Goal: Information Seeking & Learning: Understand process/instructions

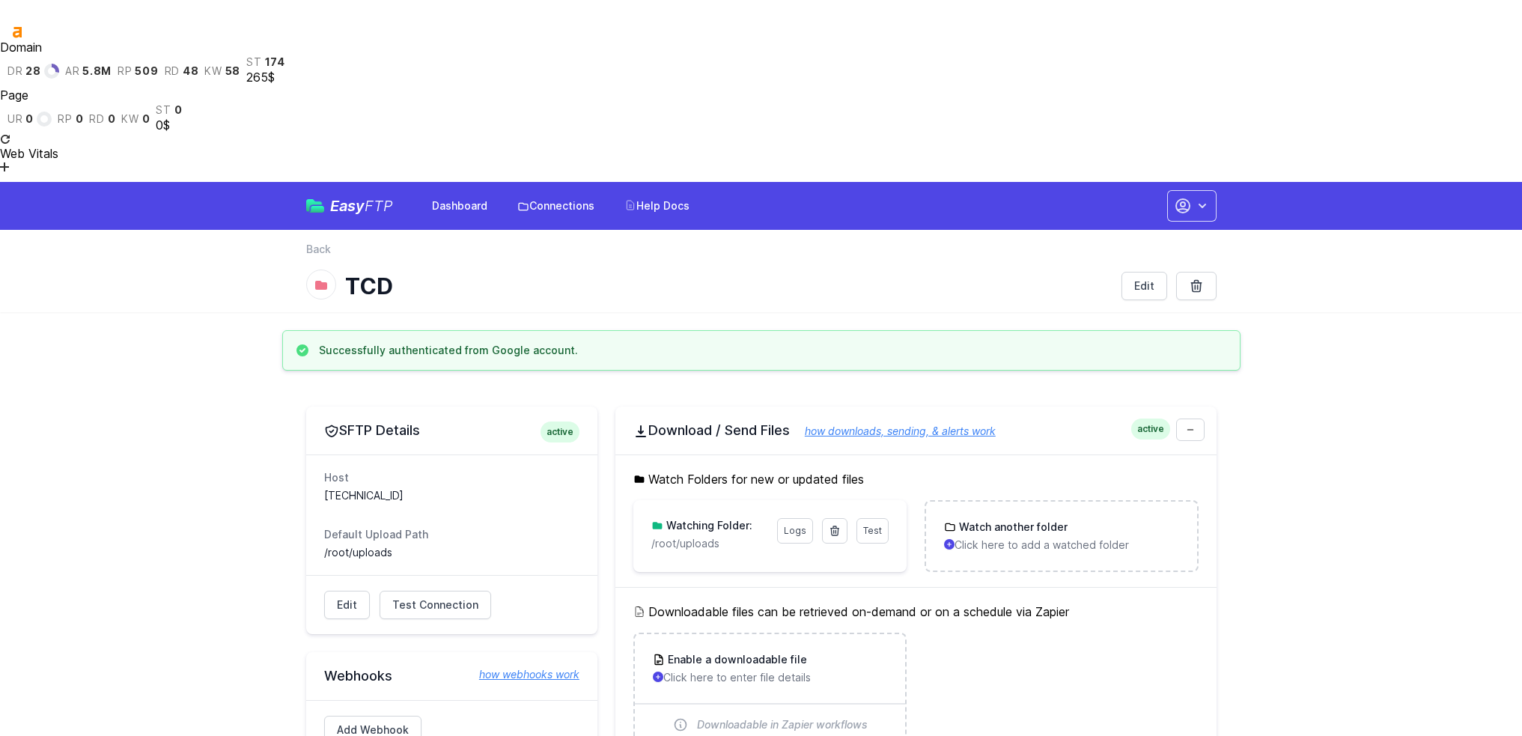
drag, startPoint x: 634, startPoint y: 309, endPoint x: 933, endPoint y: 324, distance: 299.2
click at [933, 455] on div "Watch Folders for new or updated files Test Logs Watching Folder: /root/uploads…" at bounding box center [916, 521] width 601 height 133
click at [933, 470] on h5 "Watch Folders for new or updated files" at bounding box center [916, 479] width 565 height 18
drag, startPoint x: 972, startPoint y: 325, endPoint x: 646, endPoint y: 325, distance: 326.5
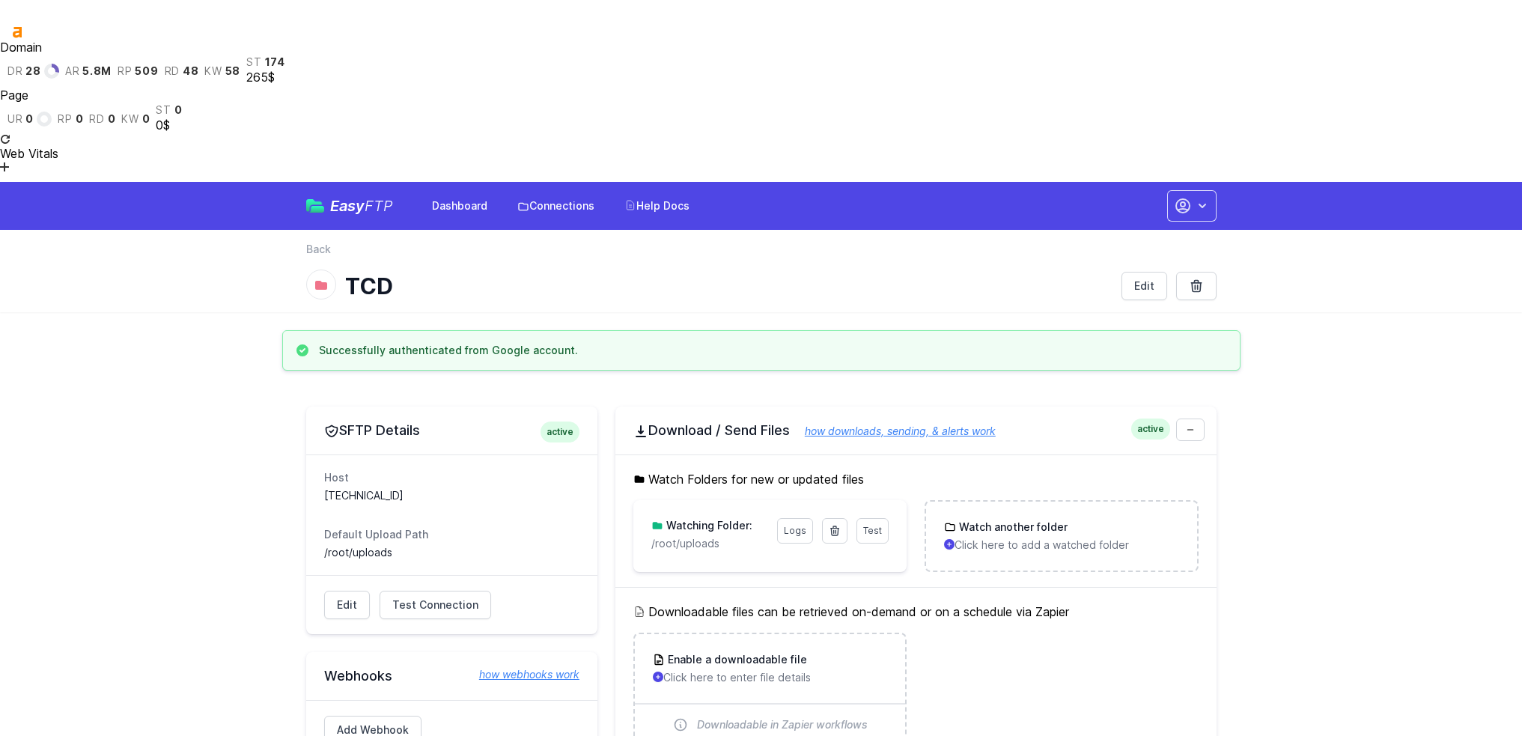
click at [646, 470] on h5 "Watch Folders for new or updated files" at bounding box center [916, 479] width 565 height 18
click at [661, 455] on div "Watch Folders for new or updated files Test Logs Watching Folder: /root/uploads…" at bounding box center [916, 521] width 601 height 133
drag, startPoint x: 911, startPoint y: 324, endPoint x: 642, endPoint y: 327, distance: 268.9
click at [642, 470] on h5 "Watch Folders for new or updated files" at bounding box center [916, 479] width 565 height 18
click at [663, 470] on h5 "Watch Folders for new or updated files" at bounding box center [916, 479] width 565 height 18
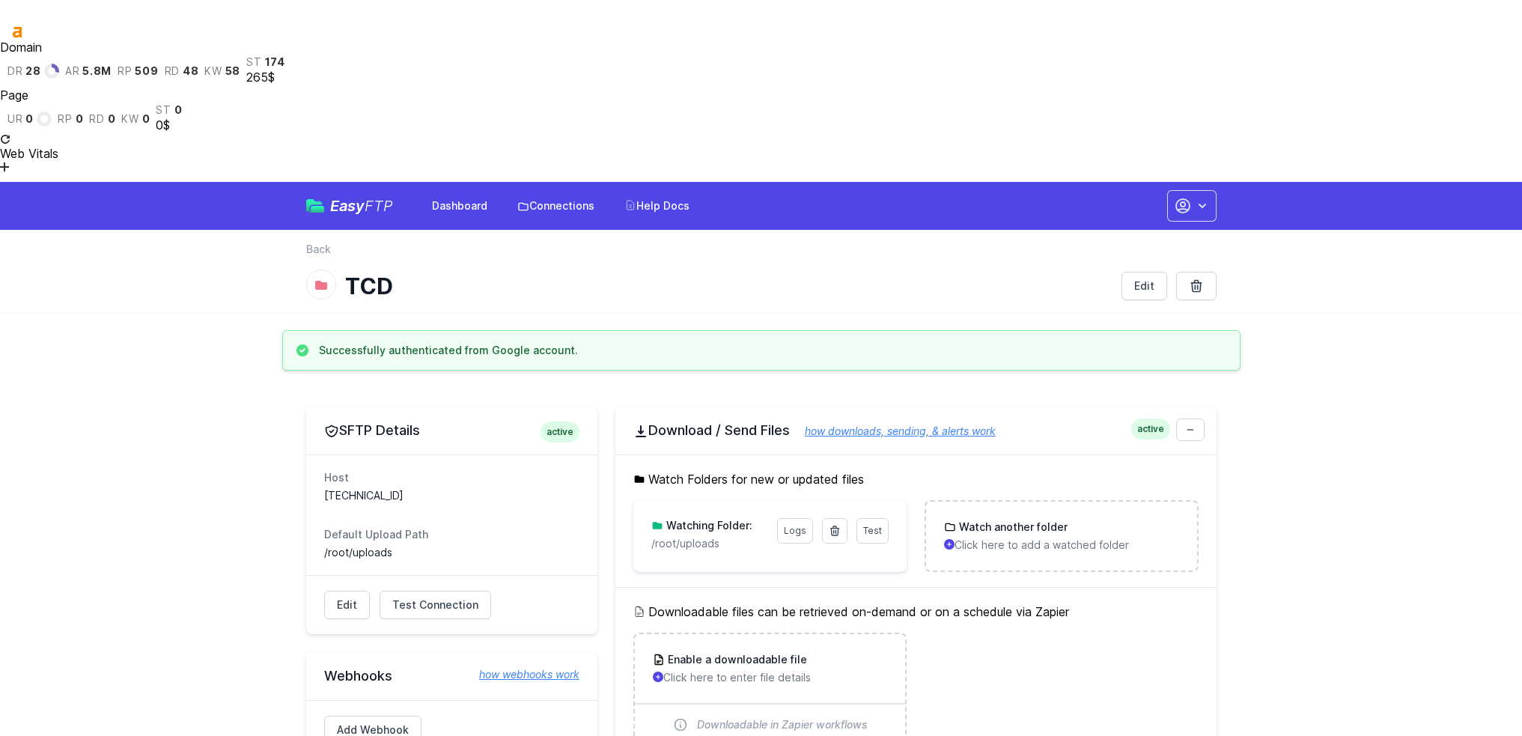
drag, startPoint x: 956, startPoint y: 324, endPoint x: 614, endPoint y: 327, distance: 341.5
click at [734, 455] on div "Watch Folders for new or updated files Test Logs Watching Folder: /root/uploads…" at bounding box center [916, 521] width 601 height 133
drag, startPoint x: 928, startPoint y: 321, endPoint x: 651, endPoint y: 332, distance: 277.3
click at [651, 470] on h5 "Watch Folders for new or updated files" at bounding box center [916, 479] width 565 height 18
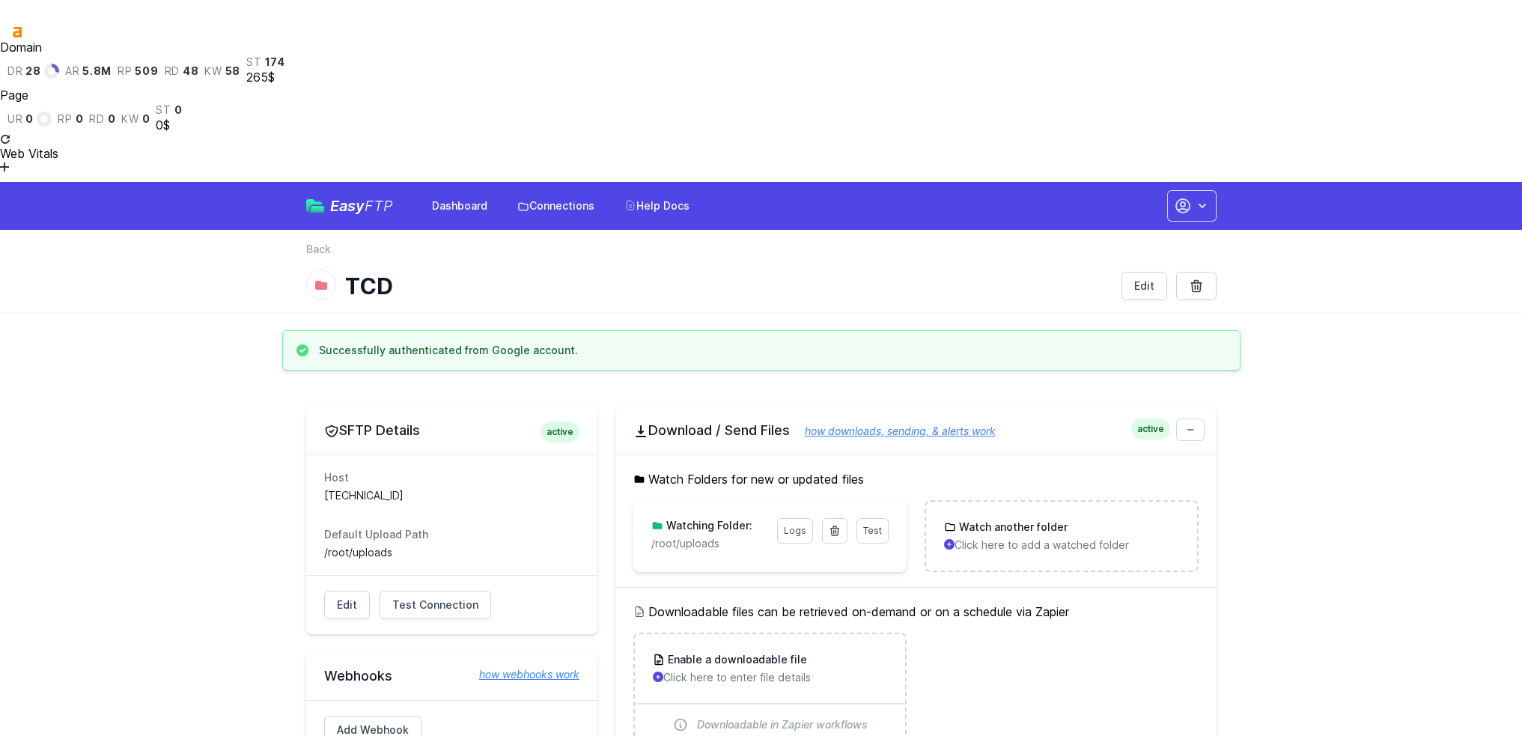
click at [666, 470] on h5 "Watch Folders for new or updated files" at bounding box center [916, 479] width 565 height 18
drag, startPoint x: 923, startPoint y: 327, endPoint x: 630, endPoint y: 332, distance: 293.6
click at [630, 455] on div "Watch Folders for new or updated files Test Logs Watching Folder: /root/uploads…" at bounding box center [916, 521] width 601 height 133
click at [898, 470] on h5 "Watch Folders for new or updated files" at bounding box center [916, 479] width 565 height 18
drag, startPoint x: 934, startPoint y: 321, endPoint x: 649, endPoint y: 325, distance: 284.6
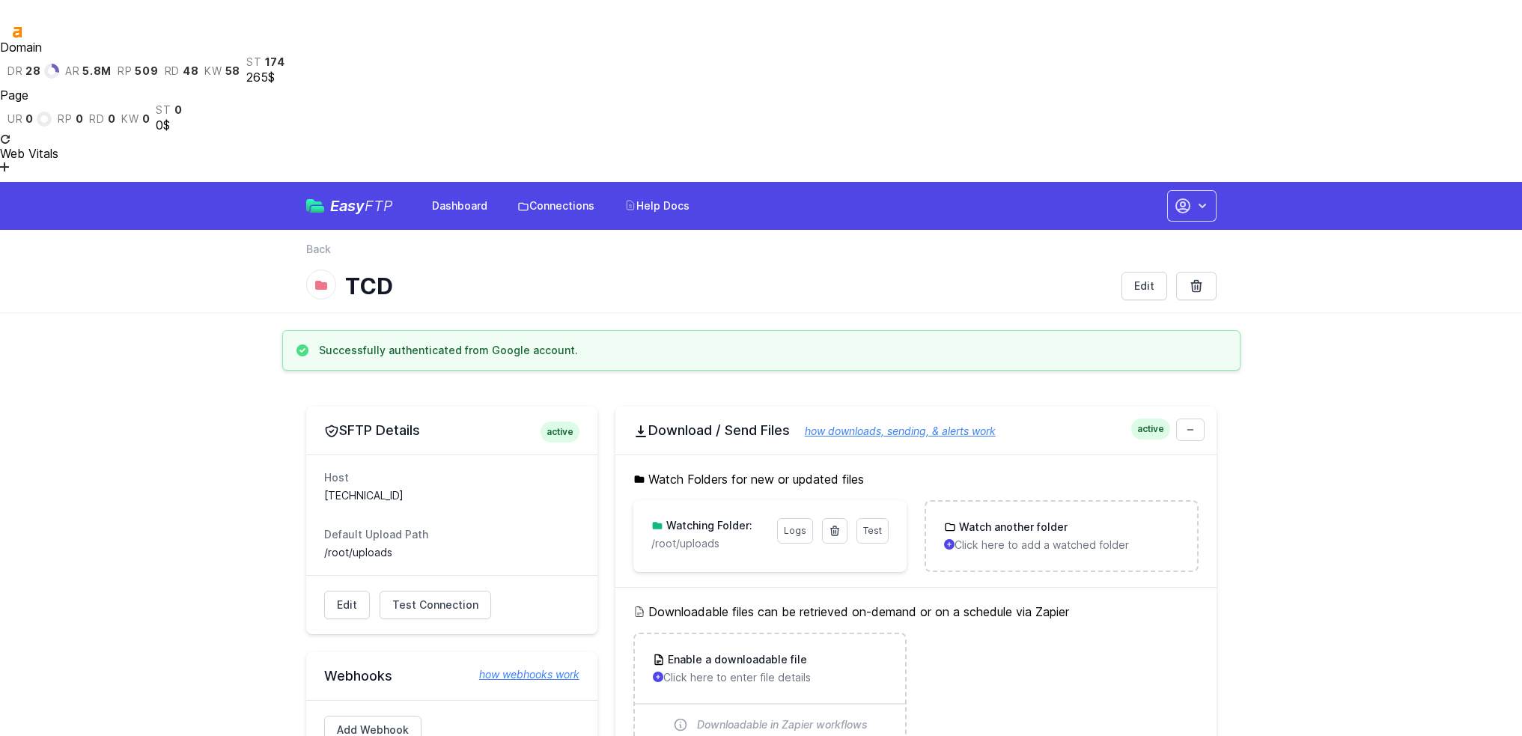
click at [649, 470] on h5 "Watch Folders for new or updated files" at bounding box center [916, 479] width 565 height 18
click at [777, 470] on h5 "Watch Folders for new or updated files" at bounding box center [916, 479] width 565 height 18
drag, startPoint x: 900, startPoint y: 323, endPoint x: 588, endPoint y: 324, distance: 312.3
click at [801, 470] on h5 "Watch Folders for new or updated files" at bounding box center [916, 479] width 565 height 18
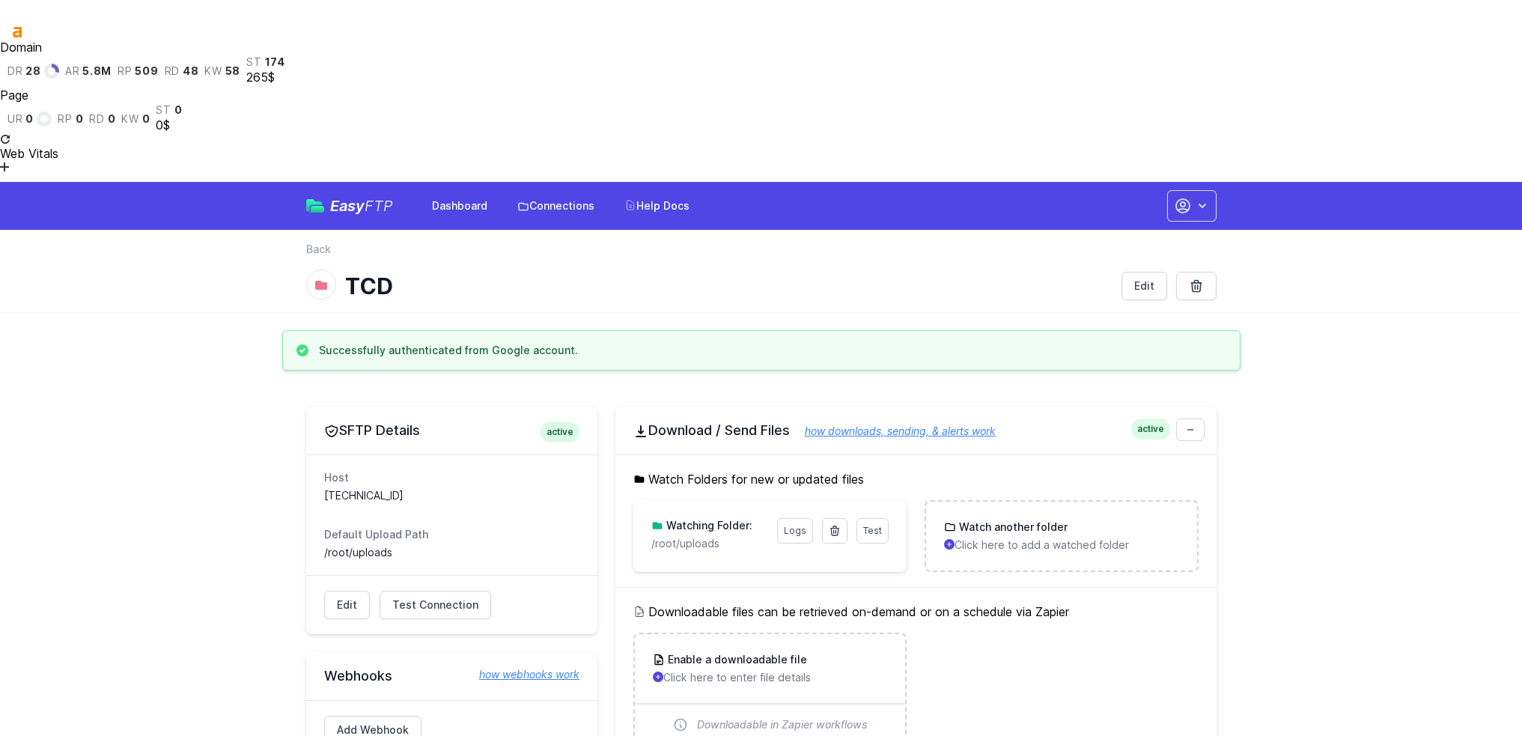
drag, startPoint x: 902, startPoint y: 316, endPoint x: 613, endPoint y: 322, distance: 289.1
click at [851, 470] on h5 "Watch Folders for new or updated files" at bounding box center [916, 479] width 565 height 18
drag, startPoint x: 924, startPoint y: 327, endPoint x: 668, endPoint y: 327, distance: 256.1
click at [668, 470] on h5 "Watch Folders for new or updated files" at bounding box center [916, 479] width 565 height 18
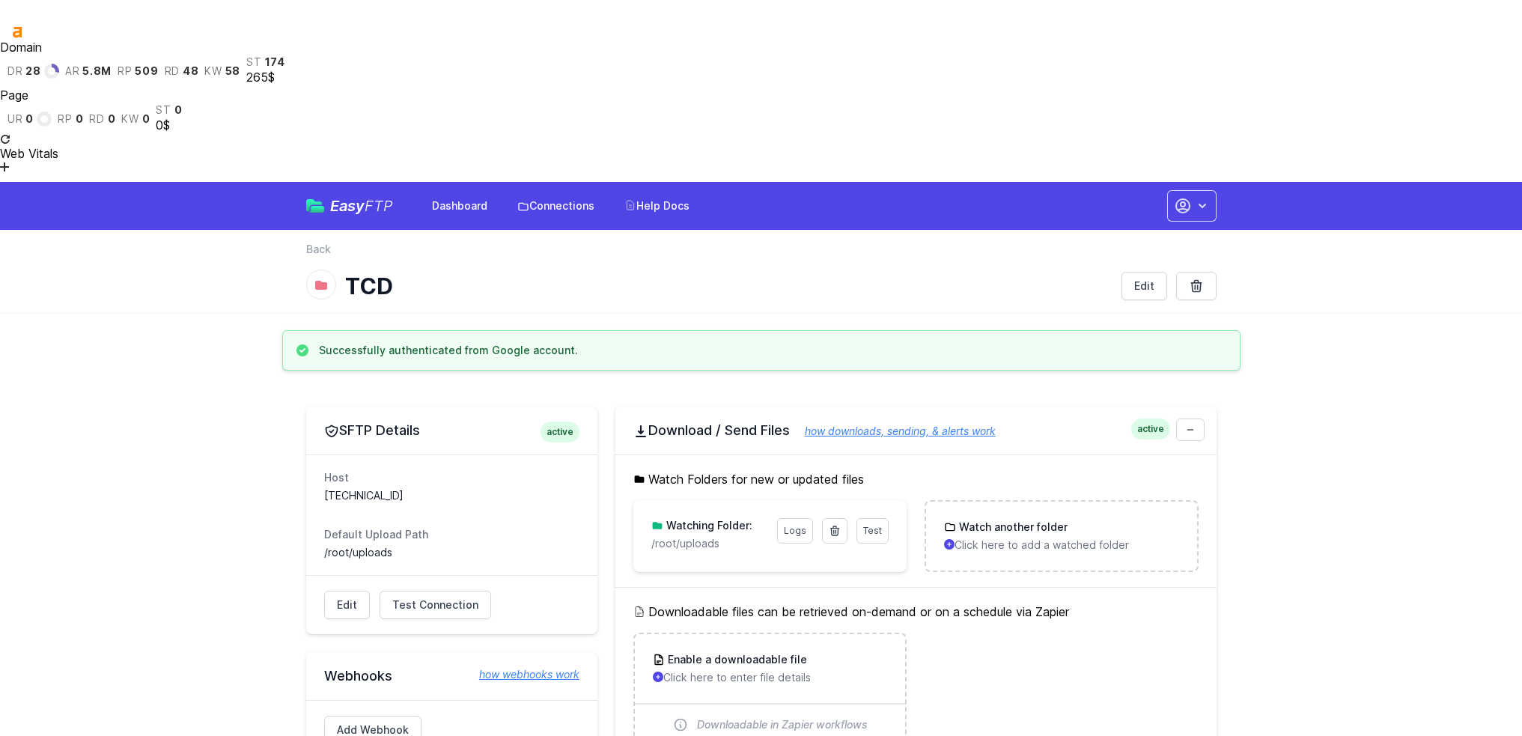
click at [704, 470] on h5 "Watch Folders for new or updated files" at bounding box center [916, 479] width 565 height 18
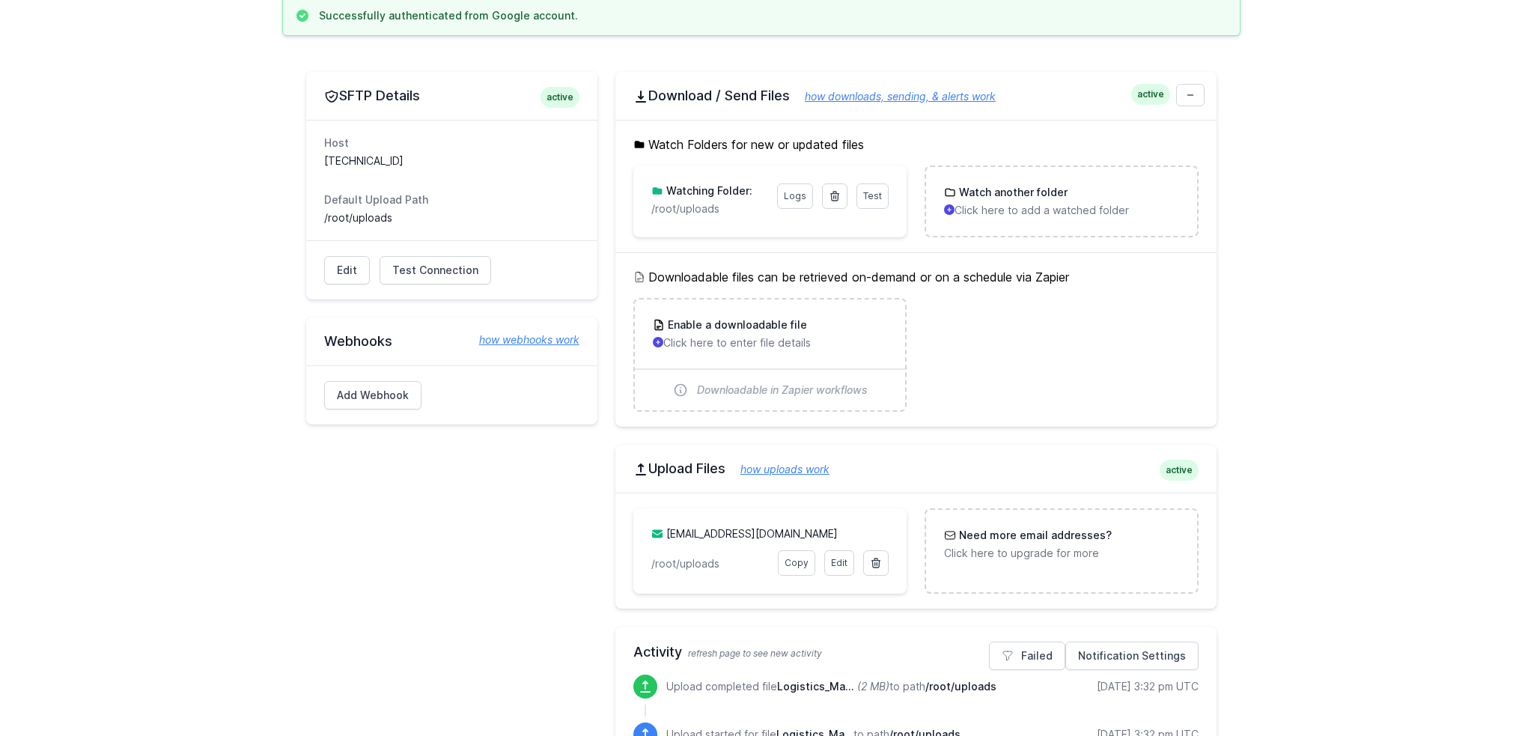
scroll to position [374, 0]
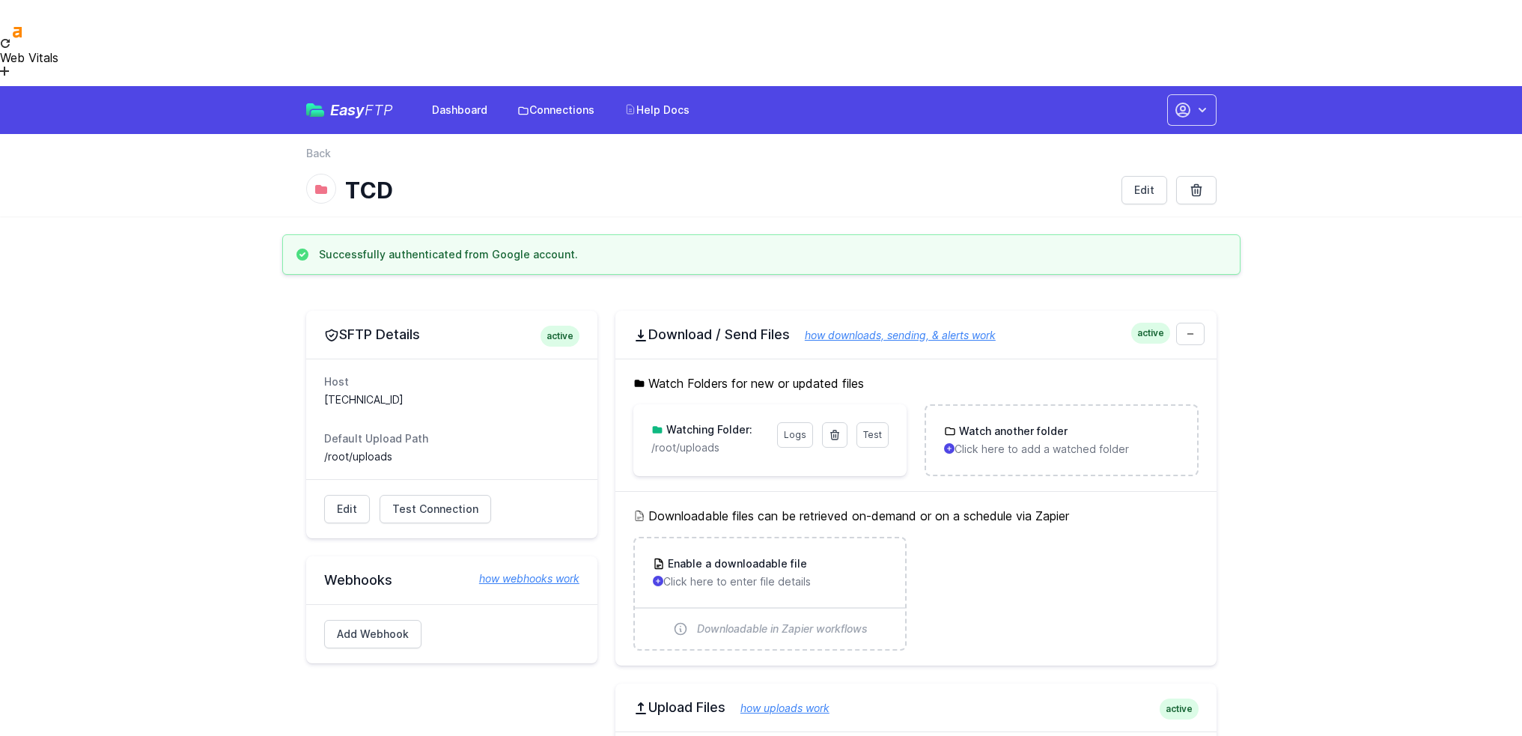
scroll to position [374, 0]
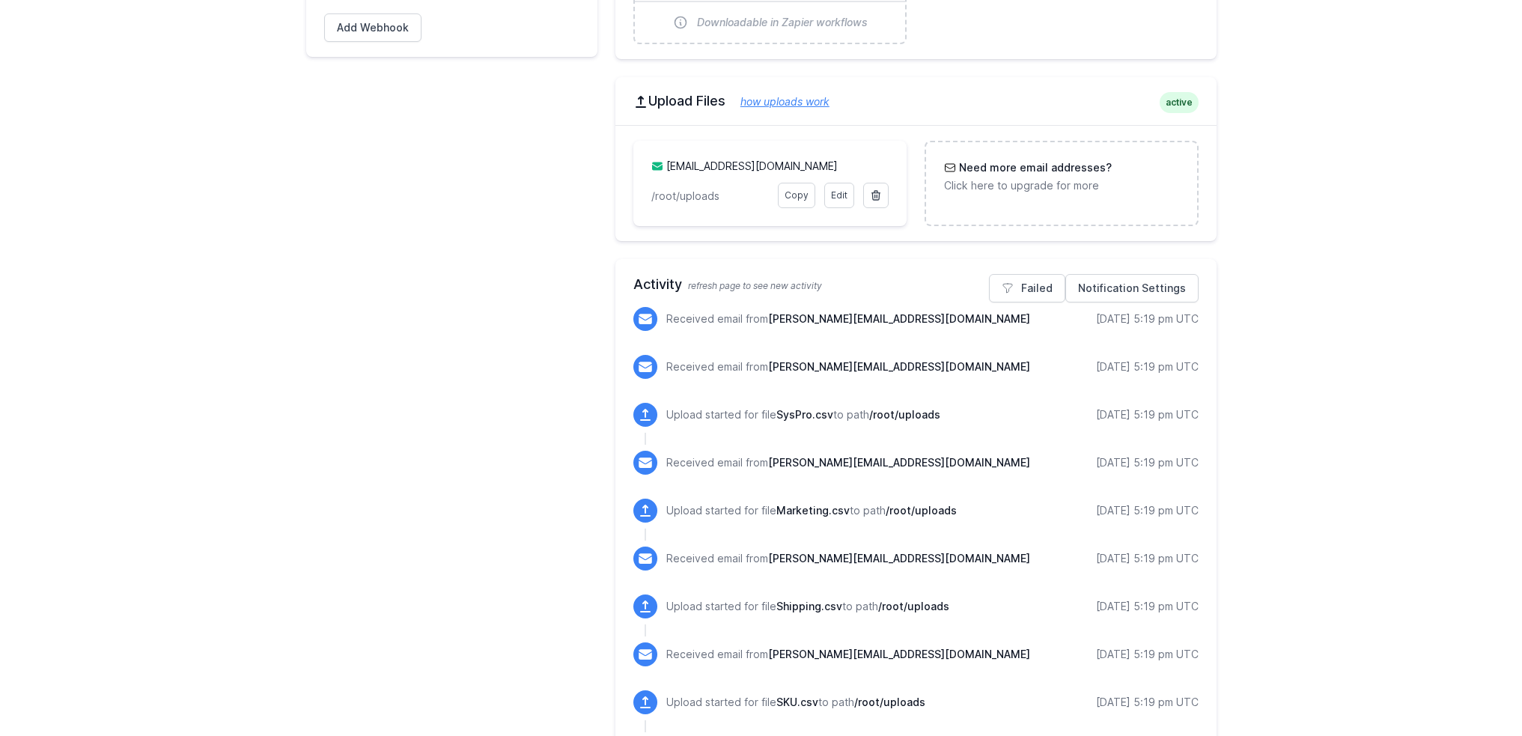
scroll to position [599, 0]
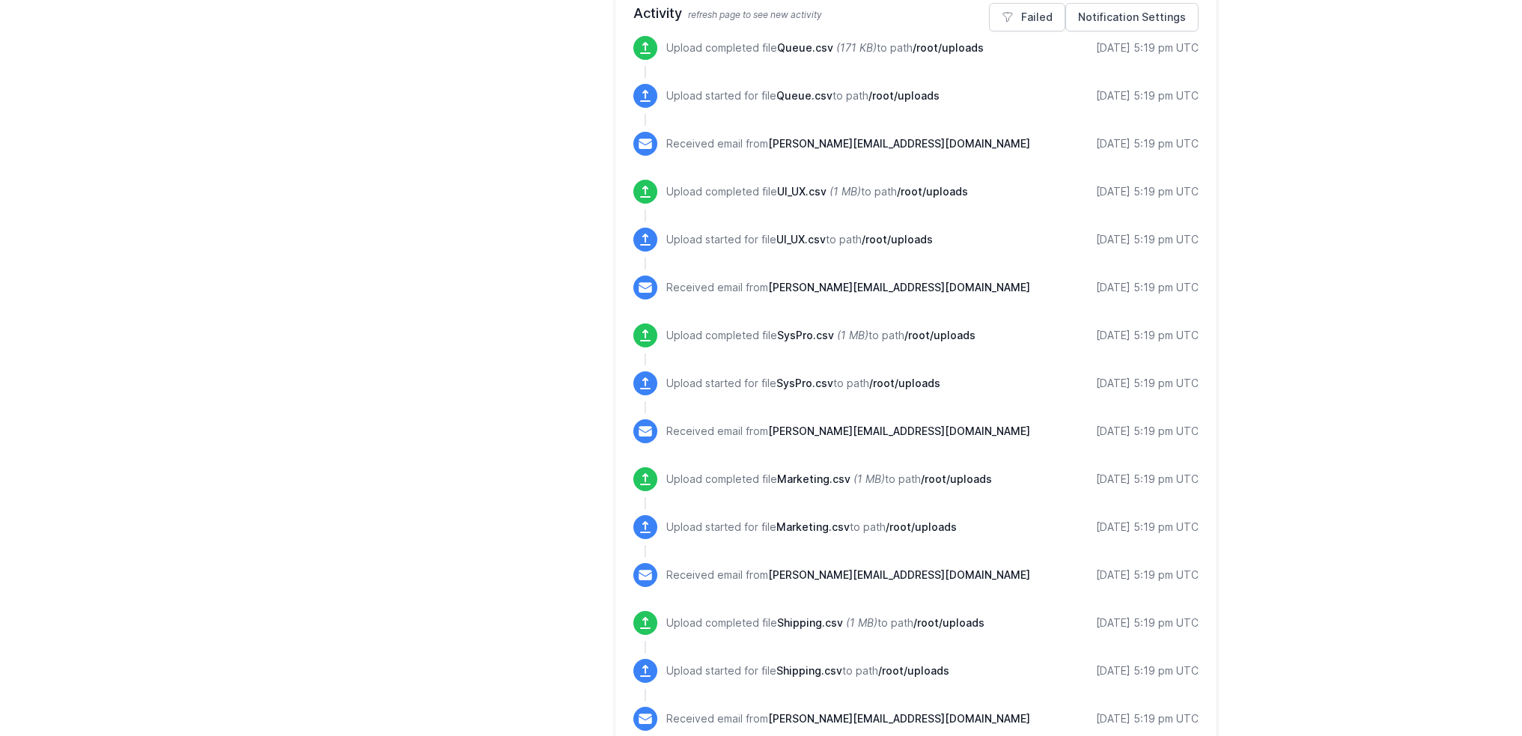
scroll to position [899, 0]
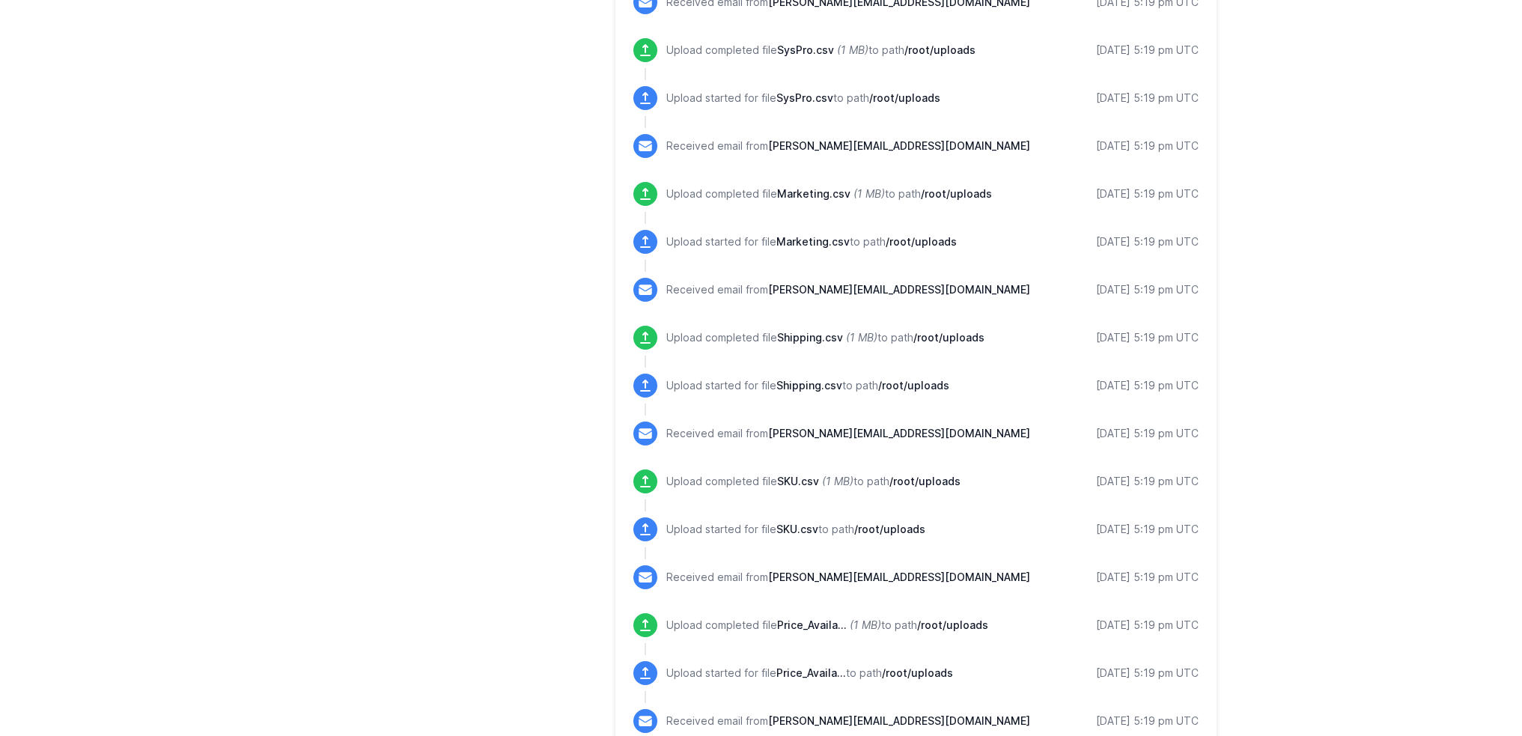
scroll to position [1198, 0]
